Goal: Use online tool/utility

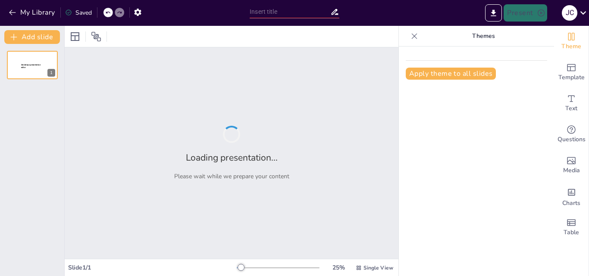
type input "Beneficios de la Panela Granulada: Calidad y Sabor"
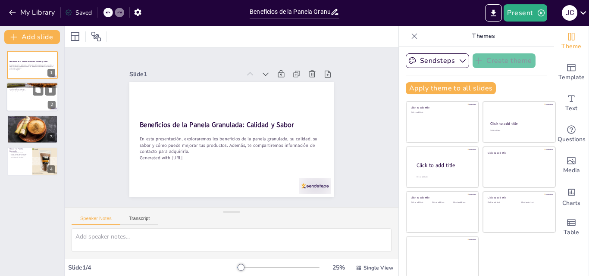
click at [27, 96] on div at bounding box center [32, 97] width 52 height 29
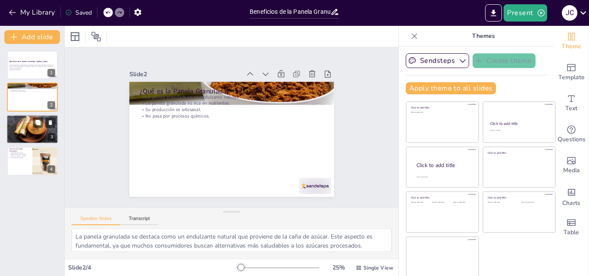
click at [29, 122] on p "No pasa por procesos químicos." at bounding box center [32, 122] width 47 height 2
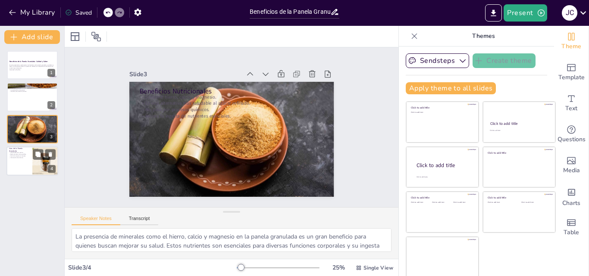
click at [28, 153] on p "Versatilidad en la cocina." at bounding box center [19, 153] width 21 height 2
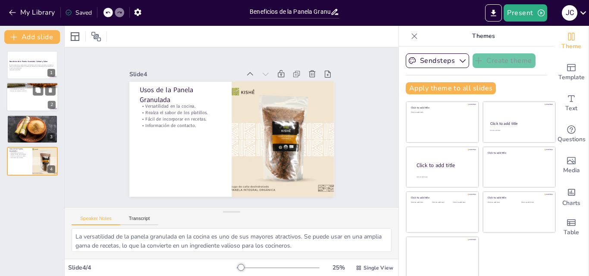
click at [34, 101] on div at bounding box center [32, 97] width 52 height 29
type textarea "La panela granulada se destaca como un endulzante natural que proviene de la ca…"
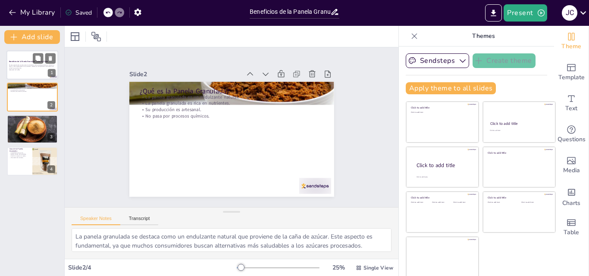
click at [28, 69] on p "Generated with [URL]" at bounding box center [32, 70] width 47 height 2
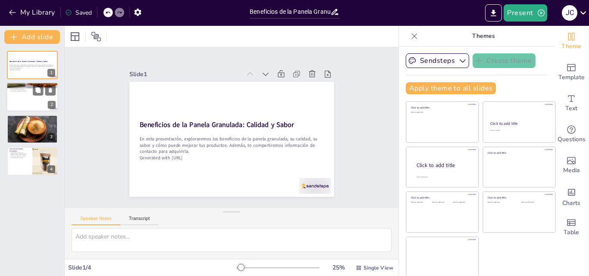
click at [28, 106] on div at bounding box center [32, 97] width 52 height 29
type textarea "La panela granulada se destaca como un endulzante natural que proviene de la ca…"
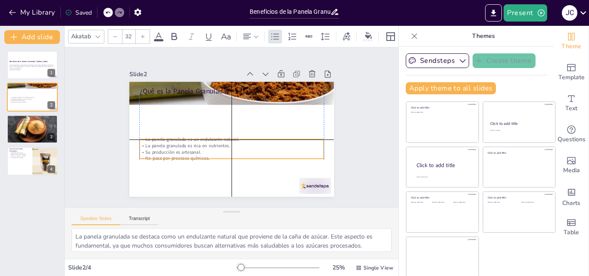
drag, startPoint x: 187, startPoint y: 106, endPoint x: 184, endPoint y: 150, distance: 44.1
click at [184, 150] on p "Su producción es artesanal." at bounding box center [223, 150] width 177 height 63
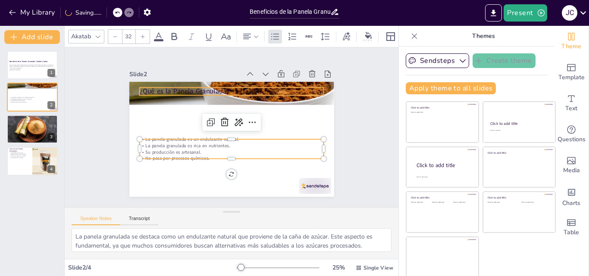
click at [159, 84] on p "¿Qué es la Panela Granulada?" at bounding box center [235, 91] width 184 height 29
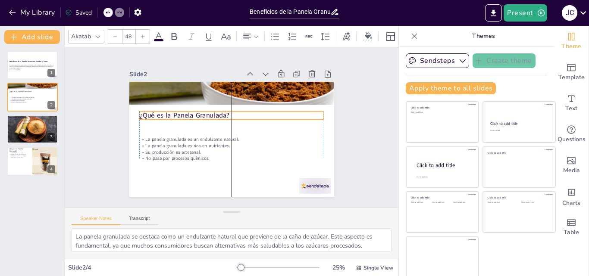
drag, startPoint x: 159, startPoint y: 84, endPoint x: 157, endPoint y: 108, distance: 24.3
click at [157, 108] on p "¿Qué es la Panela Granulada?" at bounding box center [232, 115] width 184 height 29
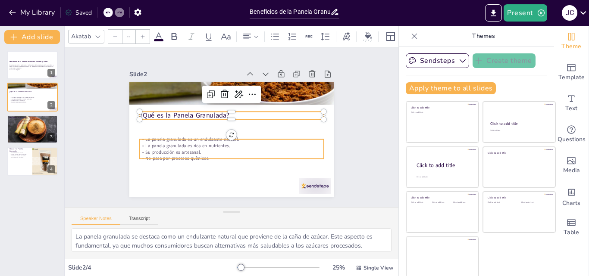
type input "32"
click at [228, 156] on div "¿Qué es la Panela Granulada? La panela granulada es un endulzante natural. La p…" at bounding box center [231, 139] width 205 height 115
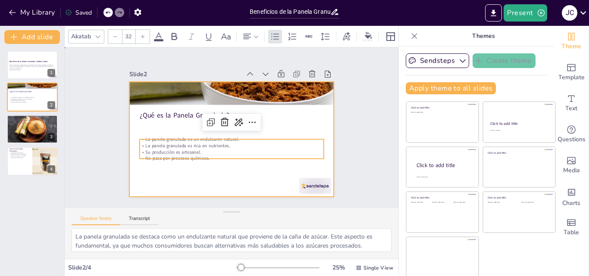
click at [180, 174] on div at bounding box center [231, 139] width 205 height 115
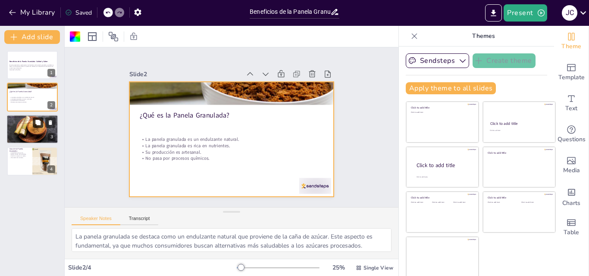
click at [33, 125] on button at bounding box center [38, 122] width 10 height 10
type textarea "La presencia de minerales como el hierro, calcio y magnesio en la panela granul…"
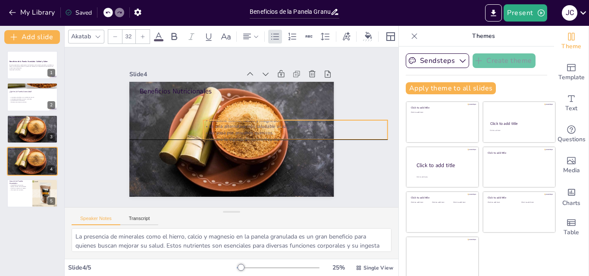
drag, startPoint x: 179, startPoint y: 106, endPoint x: 243, endPoint y: 128, distance: 67.5
click at [243, 128] on p "No pasa por procesos químicos." at bounding box center [295, 139] width 184 height 25
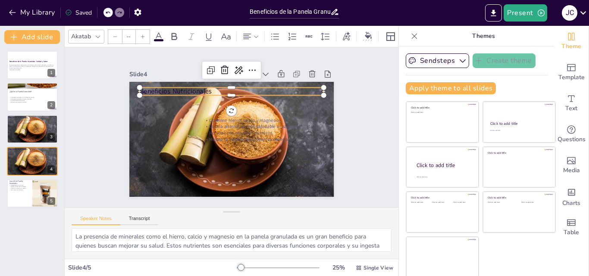
type input "48"
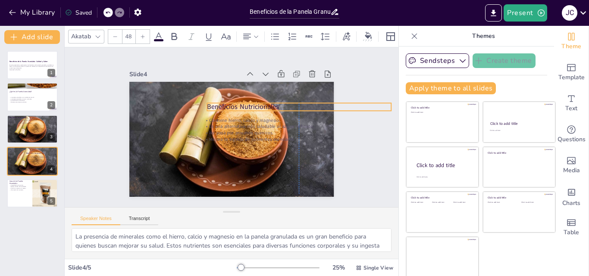
drag, startPoint x: 140, startPoint y: 85, endPoint x: 211, endPoint y: 103, distance: 72.3
click at [211, 103] on p "Beneficios Nutricionales" at bounding box center [299, 106] width 184 height 9
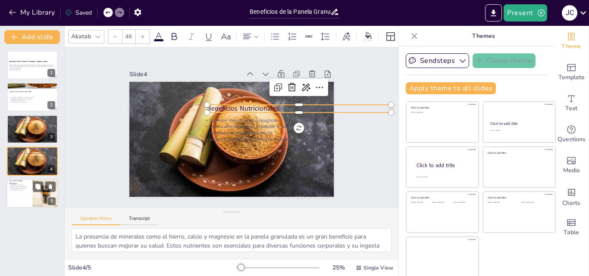
click at [19, 189] on p "Información de contacto." at bounding box center [19, 190] width 21 height 2
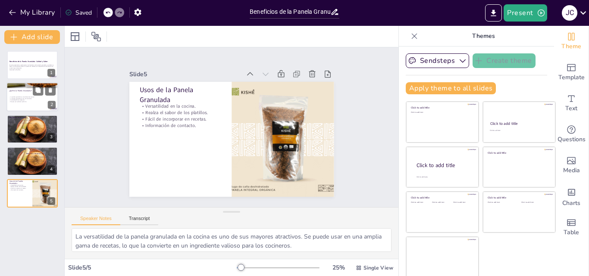
click at [31, 92] on p "¿Qué es la Panela Granulada?" at bounding box center [32, 91] width 47 height 3
type textarea "La panela granulada se destaca como un endulzante natural que proviene de la ca…"
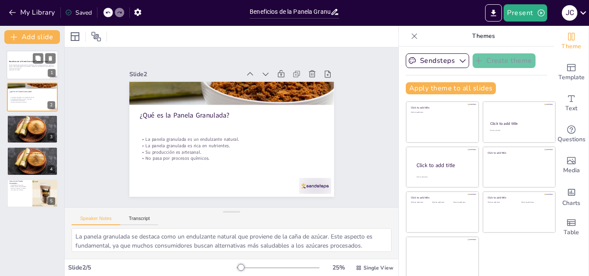
click at [13, 69] on p "En esta presentación, exploraremos los beneficios de la panela granulada, su ca…" at bounding box center [32, 66] width 47 height 5
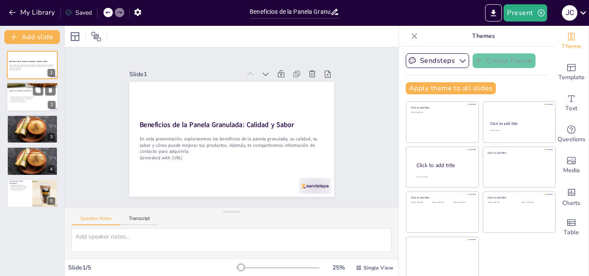
click at [19, 89] on div at bounding box center [32, 97] width 52 height 29
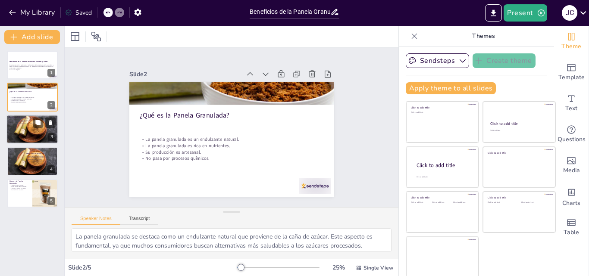
click at [21, 131] on div at bounding box center [32, 129] width 52 height 34
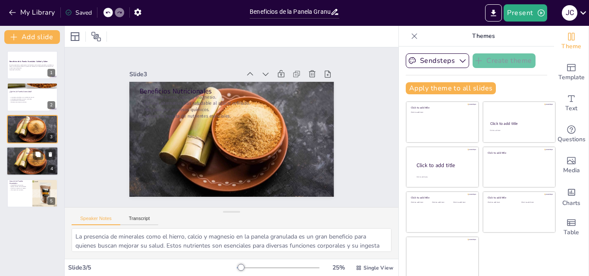
click at [23, 153] on div at bounding box center [32, 161] width 52 height 34
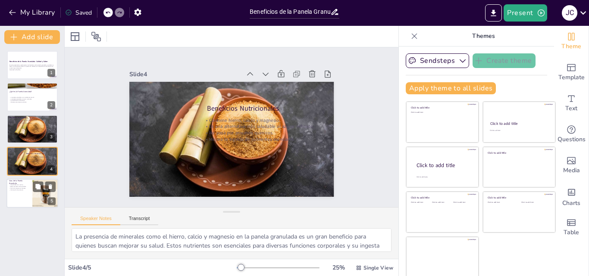
click at [19, 200] on div at bounding box center [32, 193] width 52 height 29
type textarea "La versatilidad de la panela granulada en la cocina es uno de sus mayores atrac…"
